Goal: Check status: Check status

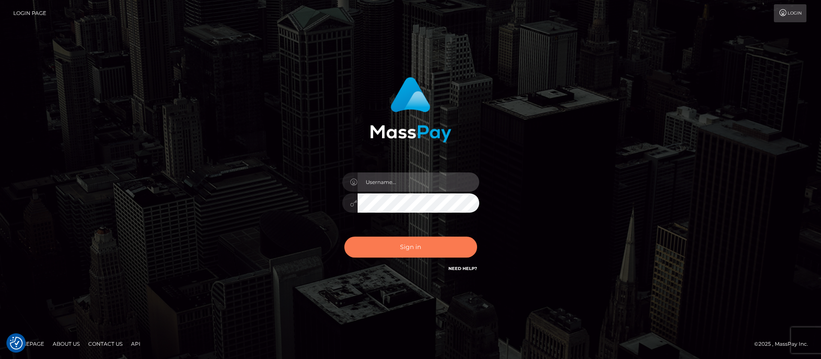
type input "balsaberisic"
click at [376, 251] on button "Sign in" at bounding box center [410, 247] width 133 height 21
type input "balsaberisic"
click at [421, 247] on button "Sign in" at bounding box center [410, 247] width 133 height 21
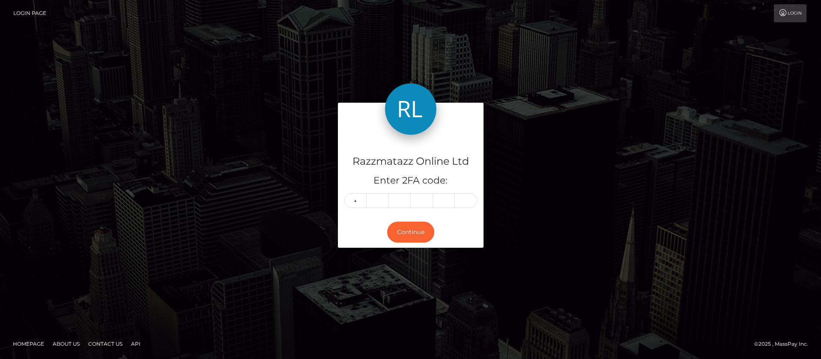
type input "5"
type input "9"
type input "2"
type input "8"
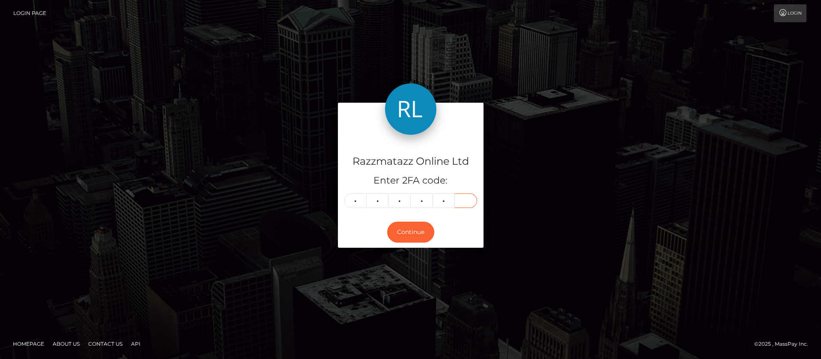
type input "2"
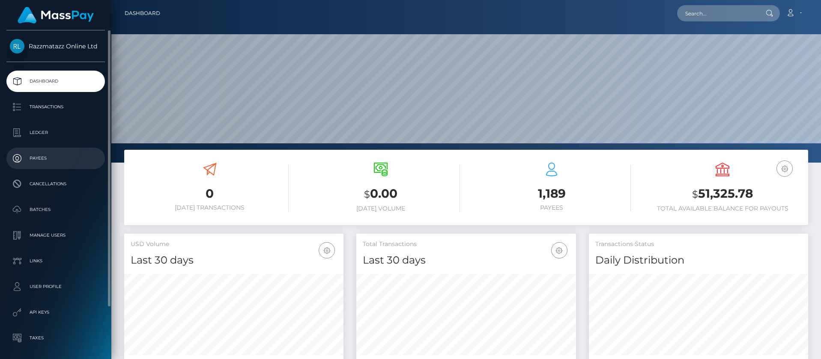
scroll to position [152, 220]
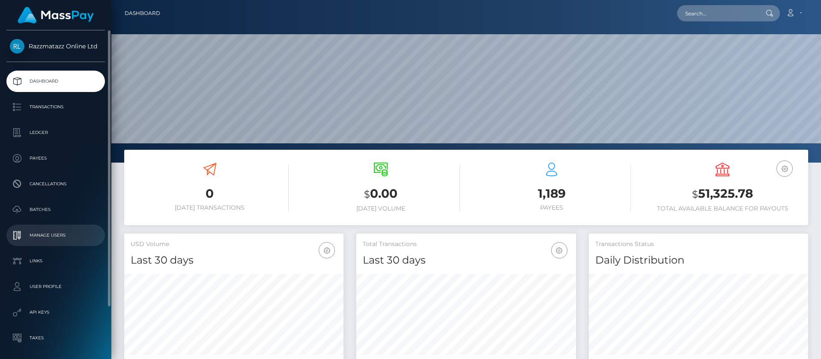
click at [41, 226] on link "Manage Users" at bounding box center [55, 235] width 98 height 21
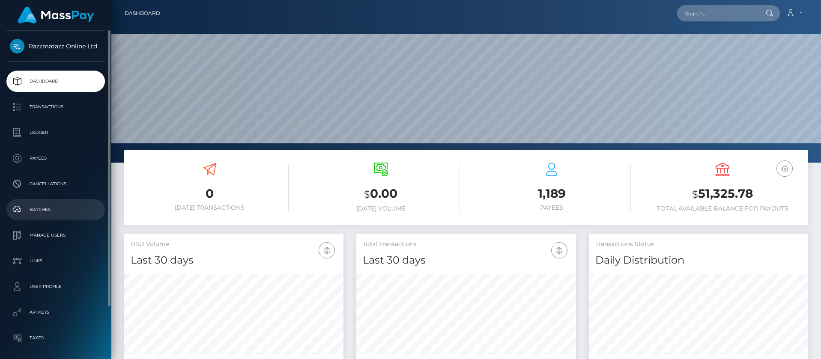
click at [44, 211] on p "Batches" at bounding box center [56, 209] width 92 height 13
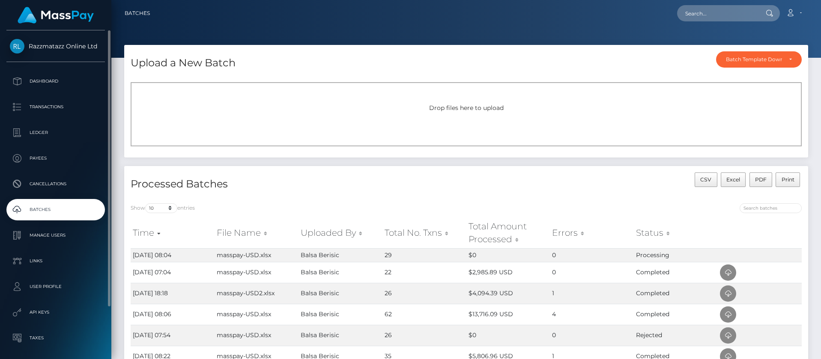
click at [48, 214] on p "Batches" at bounding box center [56, 209] width 92 height 13
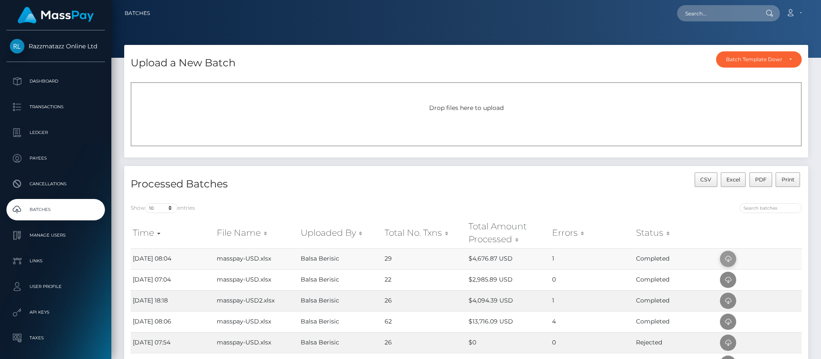
click at [724, 253] on span at bounding box center [728, 259] width 16 height 16
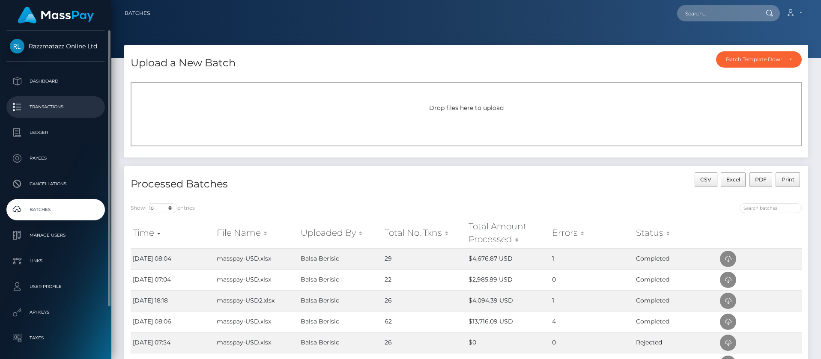
click at [86, 113] on p "Transactions" at bounding box center [56, 107] width 92 height 13
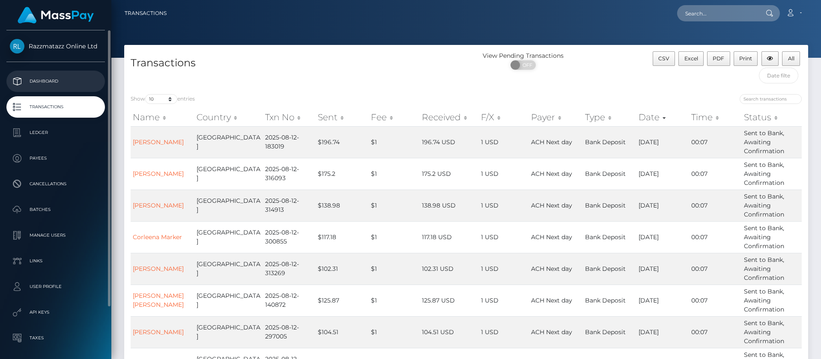
click at [44, 89] on link "Dashboard" at bounding box center [55, 81] width 98 height 21
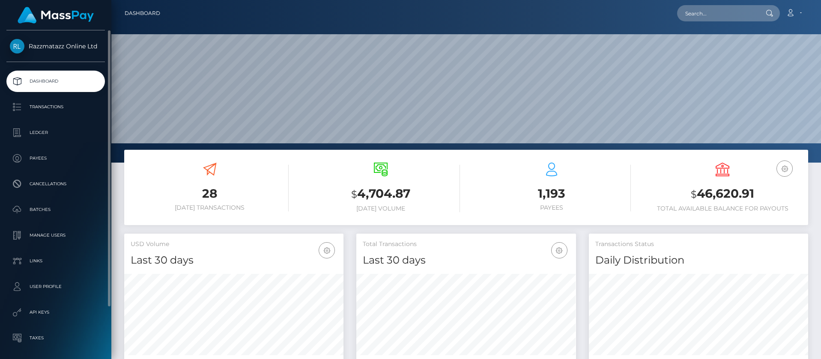
scroll to position [152, 220]
click at [63, 108] on p "Transactions" at bounding box center [56, 107] width 92 height 13
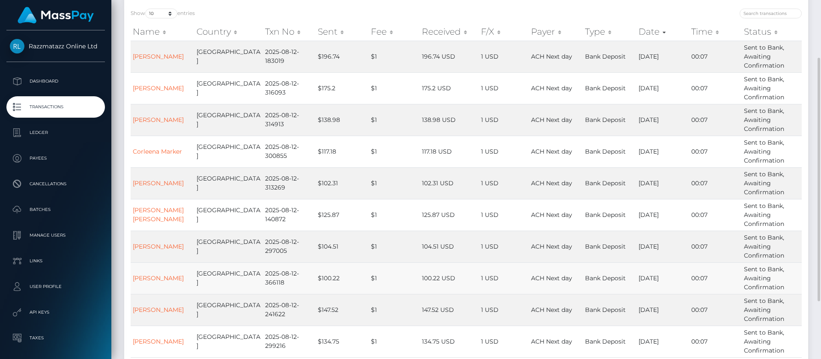
scroll to position [107, 0]
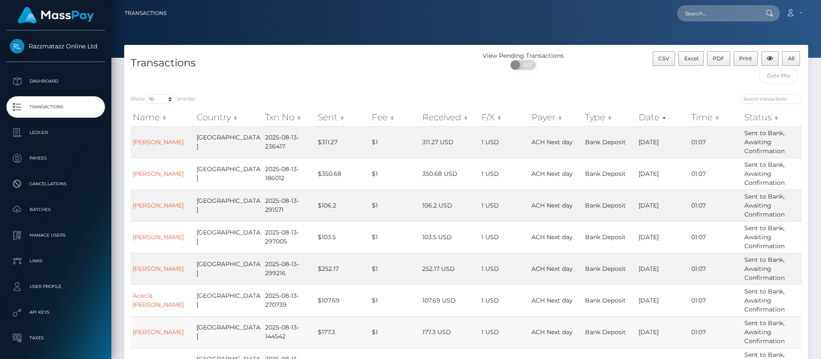
scroll to position [128, 0]
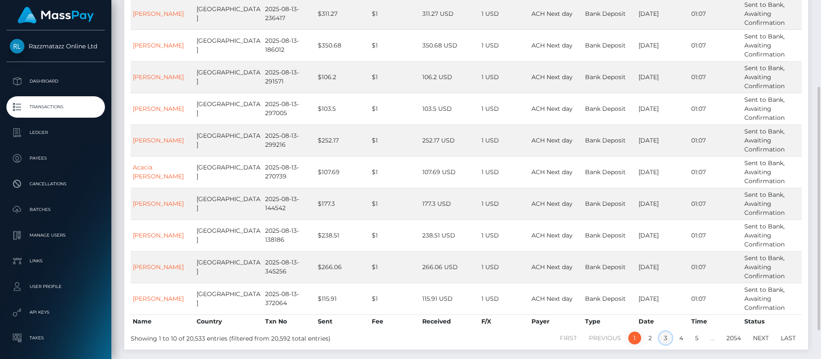
click at [667, 338] on link "3" at bounding box center [665, 338] width 13 height 13
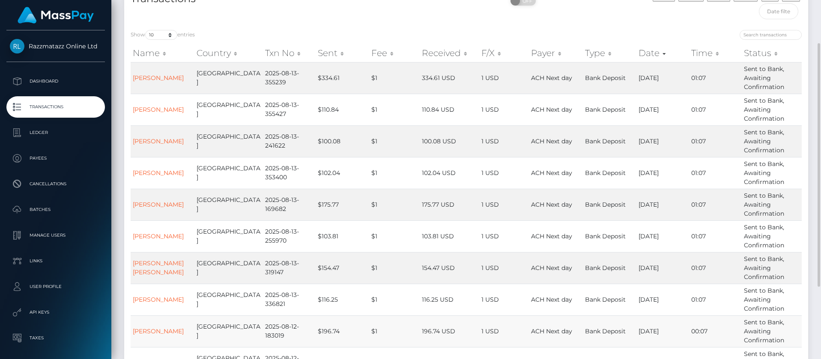
scroll to position [150, 0]
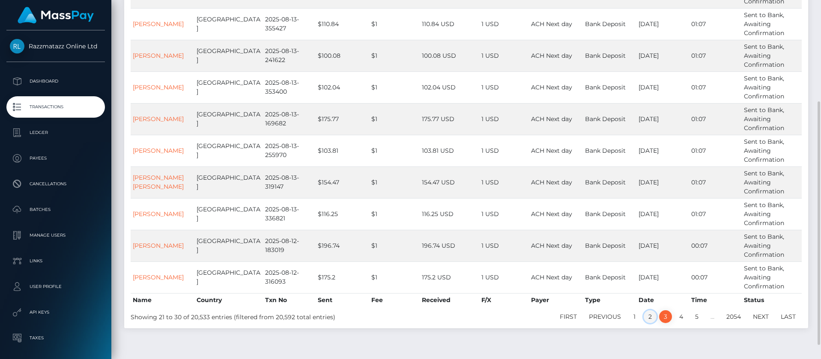
click at [651, 319] on link "2" at bounding box center [649, 316] width 13 height 13
click at [630, 314] on link "1" at bounding box center [634, 316] width 13 height 13
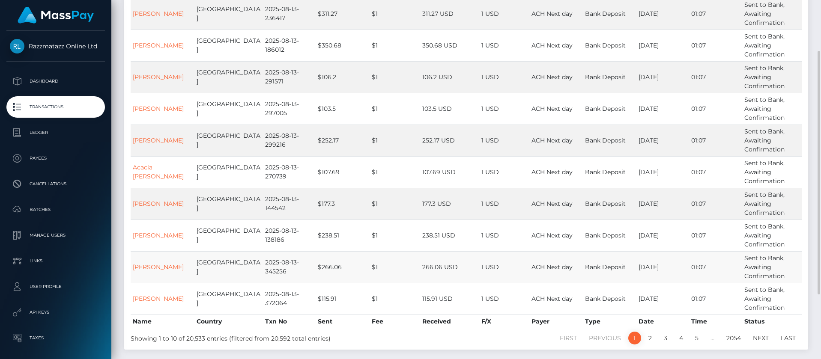
scroll to position [107, 0]
